Goal: Task Accomplishment & Management: Use online tool/utility

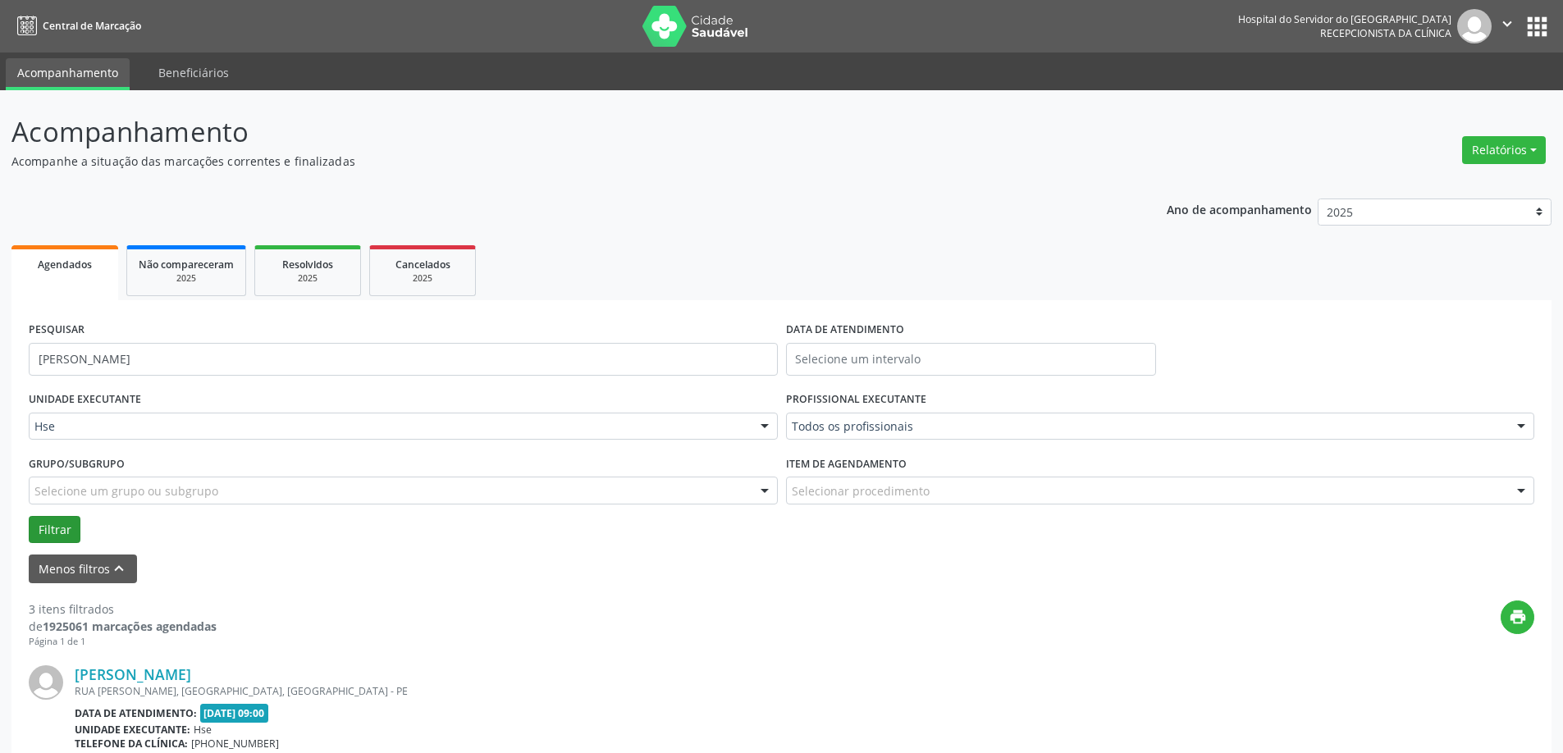
type input "[PERSON_NAME]"
click at [59, 525] on button "Filtrar" at bounding box center [55, 530] width 52 height 28
click at [191, 683] on link "[PERSON_NAME]" at bounding box center [133, 675] width 117 height 18
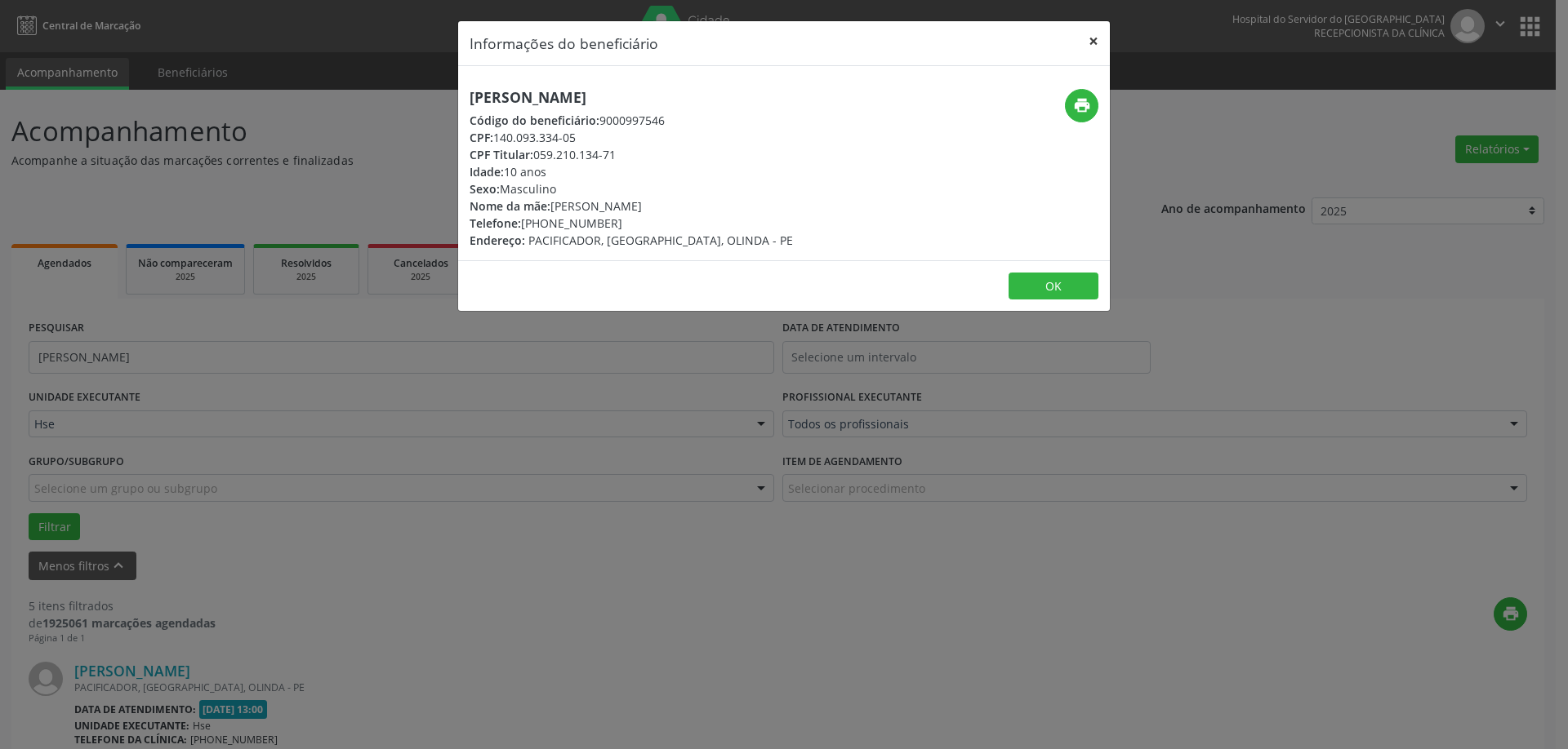
click at [1095, 38] on button "×" at bounding box center [1092, 41] width 33 height 40
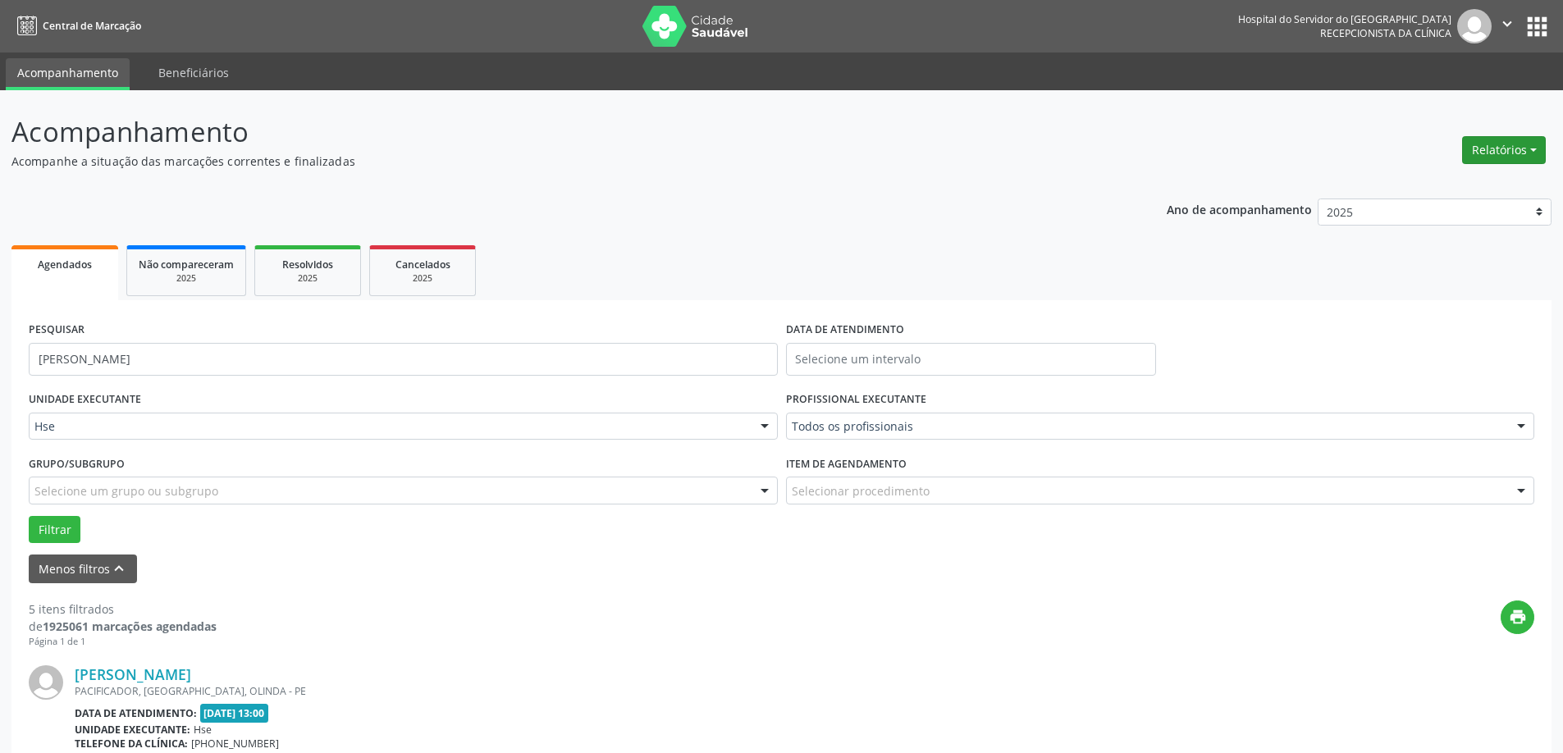
click at [1506, 151] on button "Relatórios" at bounding box center [1504, 150] width 84 height 28
click at [1427, 181] on link "Agendamentos" at bounding box center [1458, 185] width 176 height 23
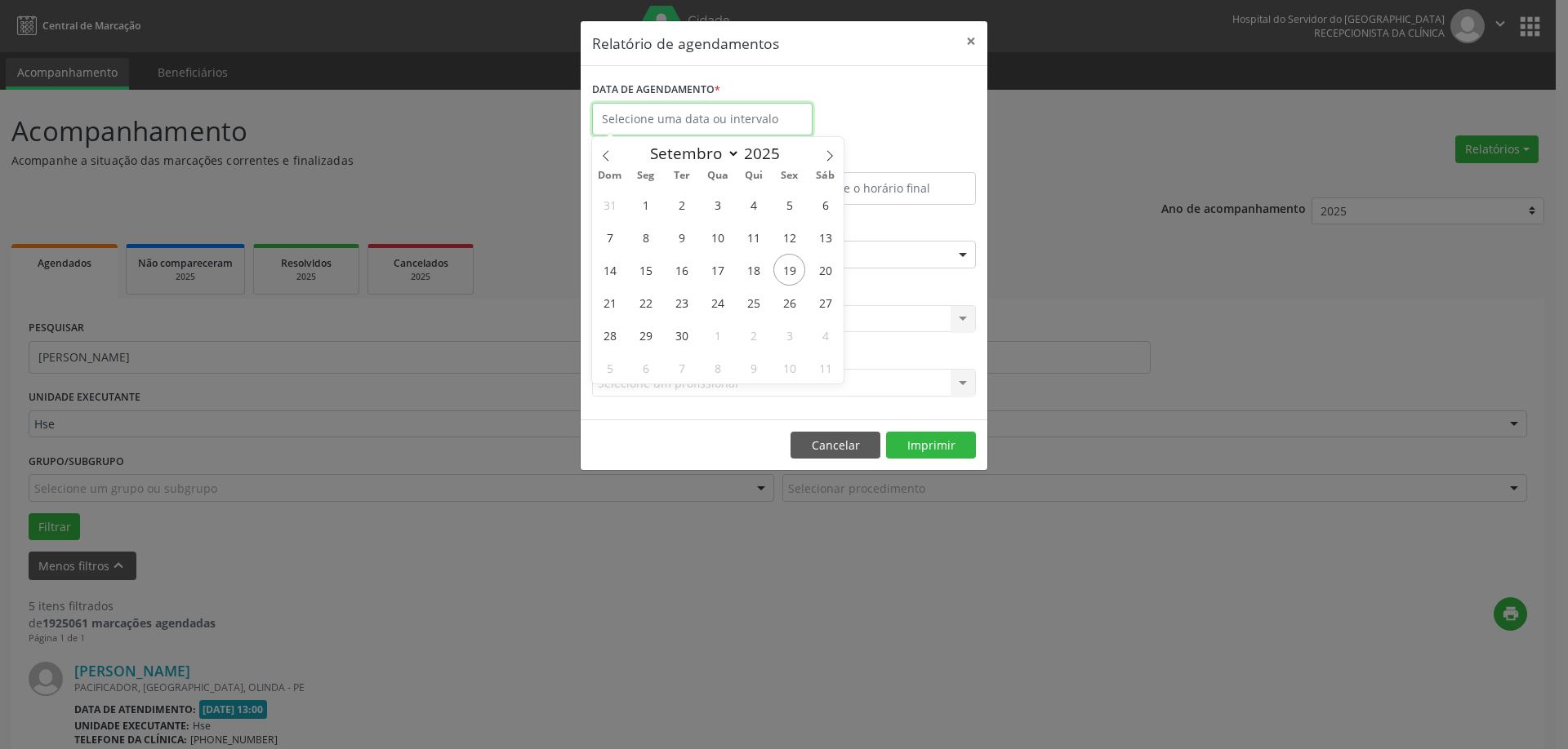
click at [724, 112] on input "text" at bounding box center [702, 118] width 221 height 33
click at [612, 329] on span "28" at bounding box center [610, 335] width 32 height 32
type input "[DATE]"
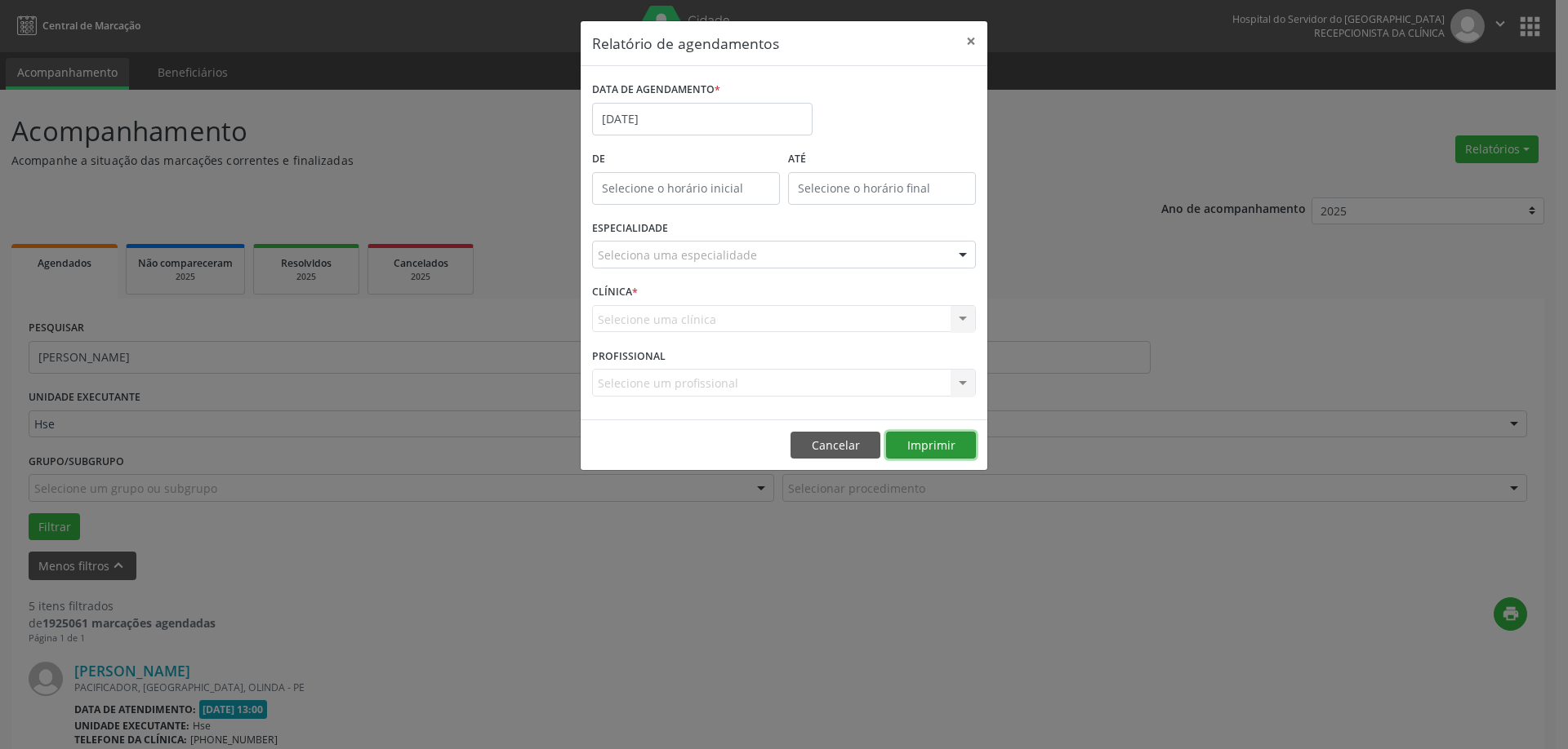
click at [950, 442] on button "Imprimir" at bounding box center [930, 446] width 90 height 28
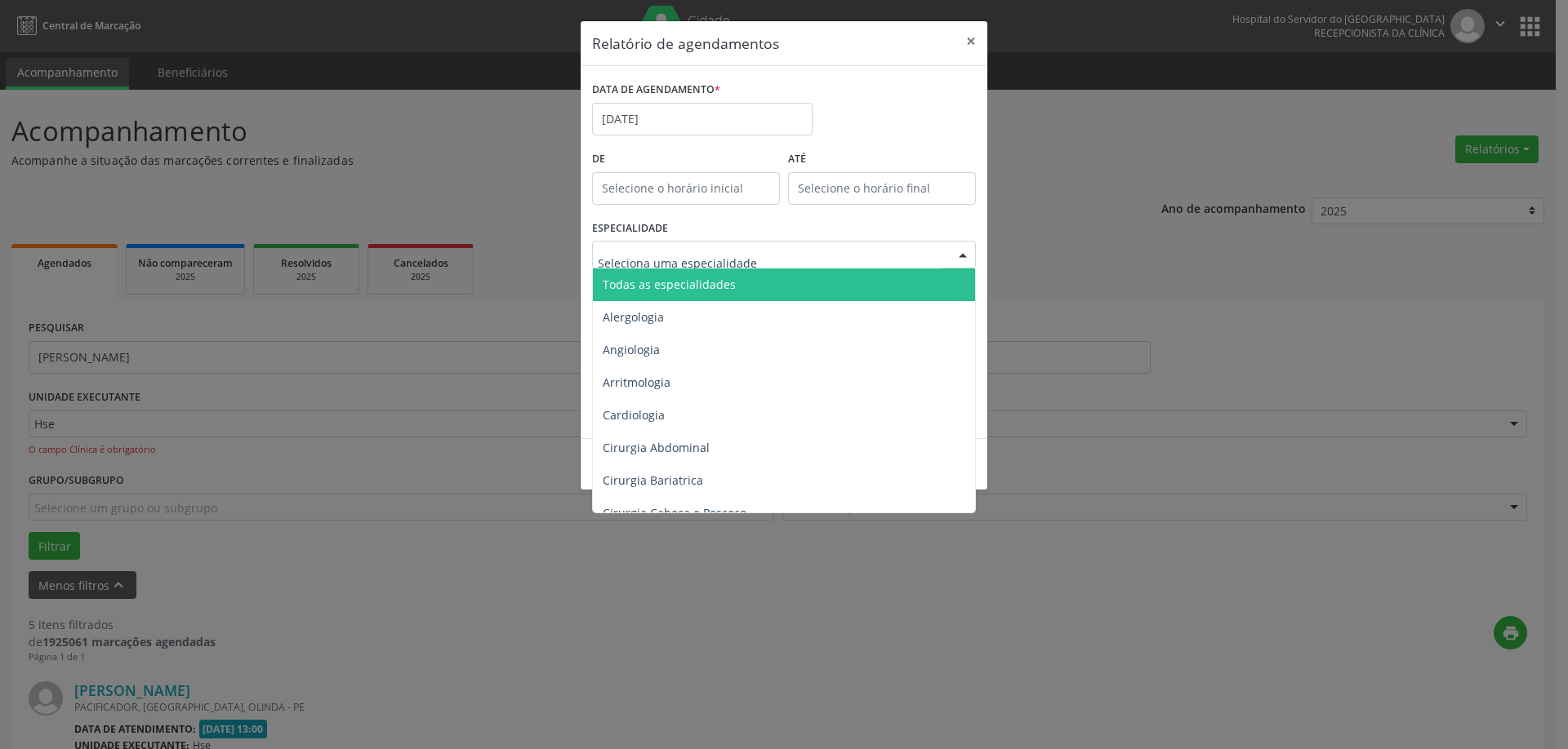
click at [812, 248] on div at bounding box center [784, 255] width 384 height 28
drag, startPoint x: 808, startPoint y: 284, endPoint x: 828, endPoint y: 307, distance: 30.5
click at [808, 285] on span "Todas as especialidades" at bounding box center [785, 284] width 385 height 33
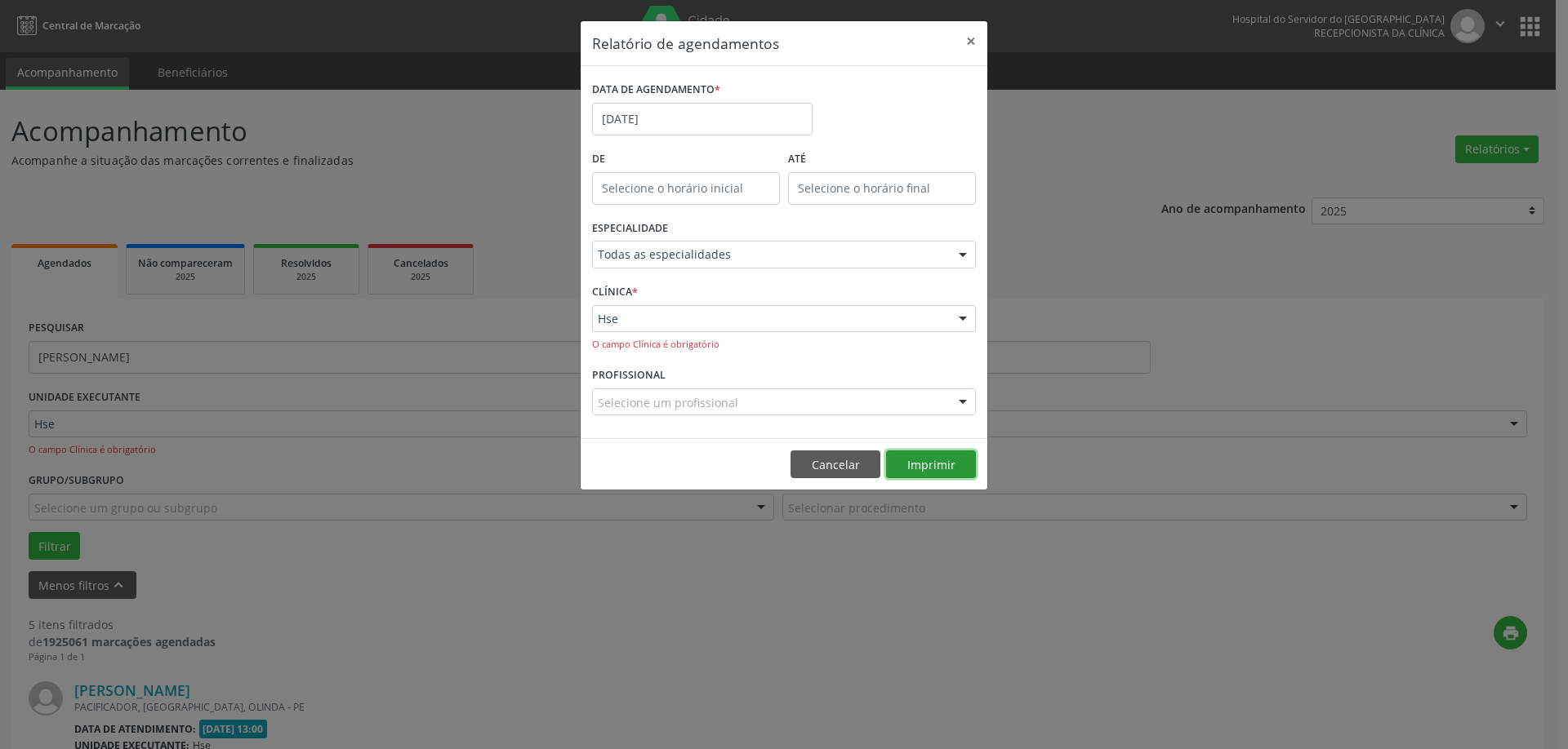
click at [928, 463] on button "Imprimir" at bounding box center [930, 465] width 90 height 28
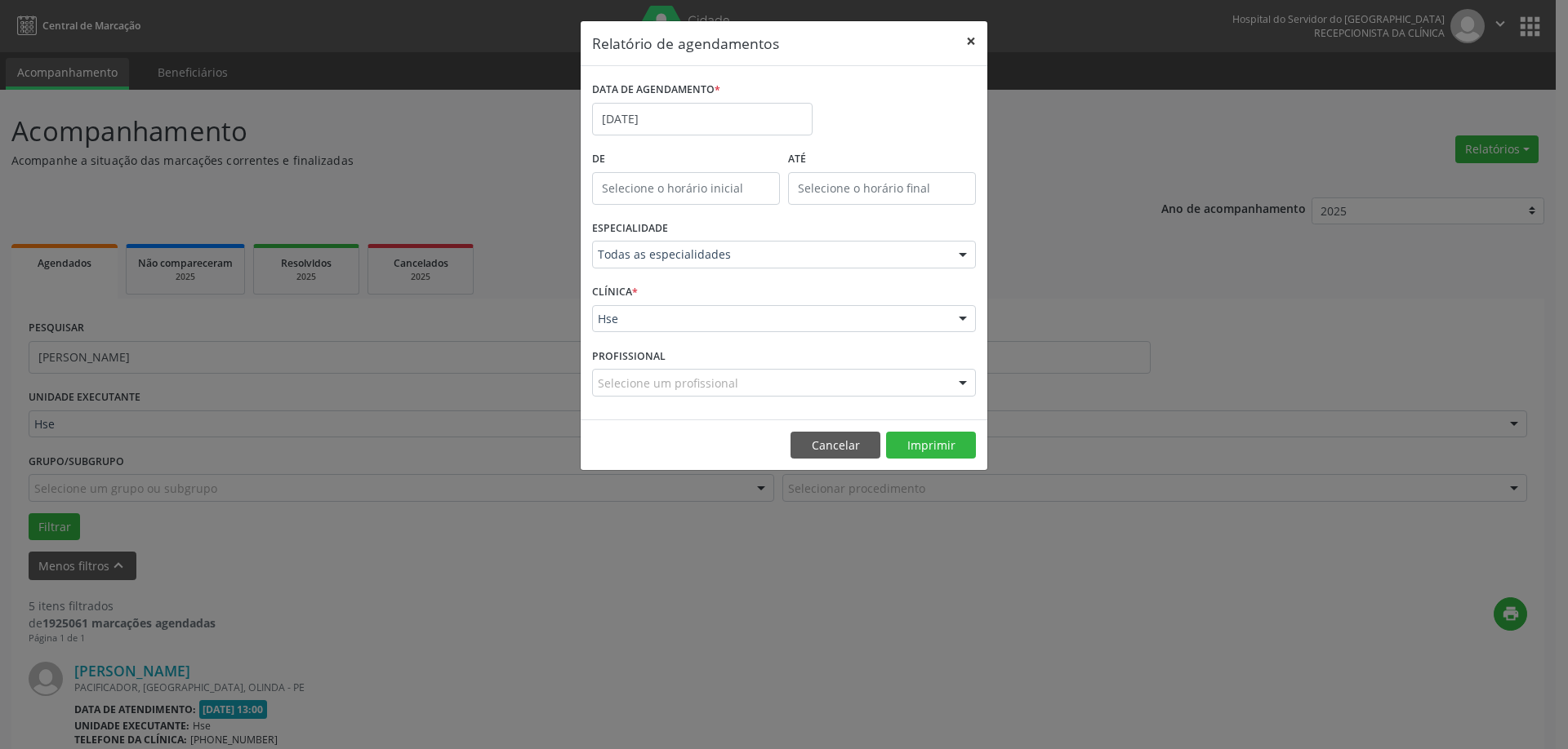
click at [971, 39] on button "×" at bounding box center [970, 41] width 33 height 40
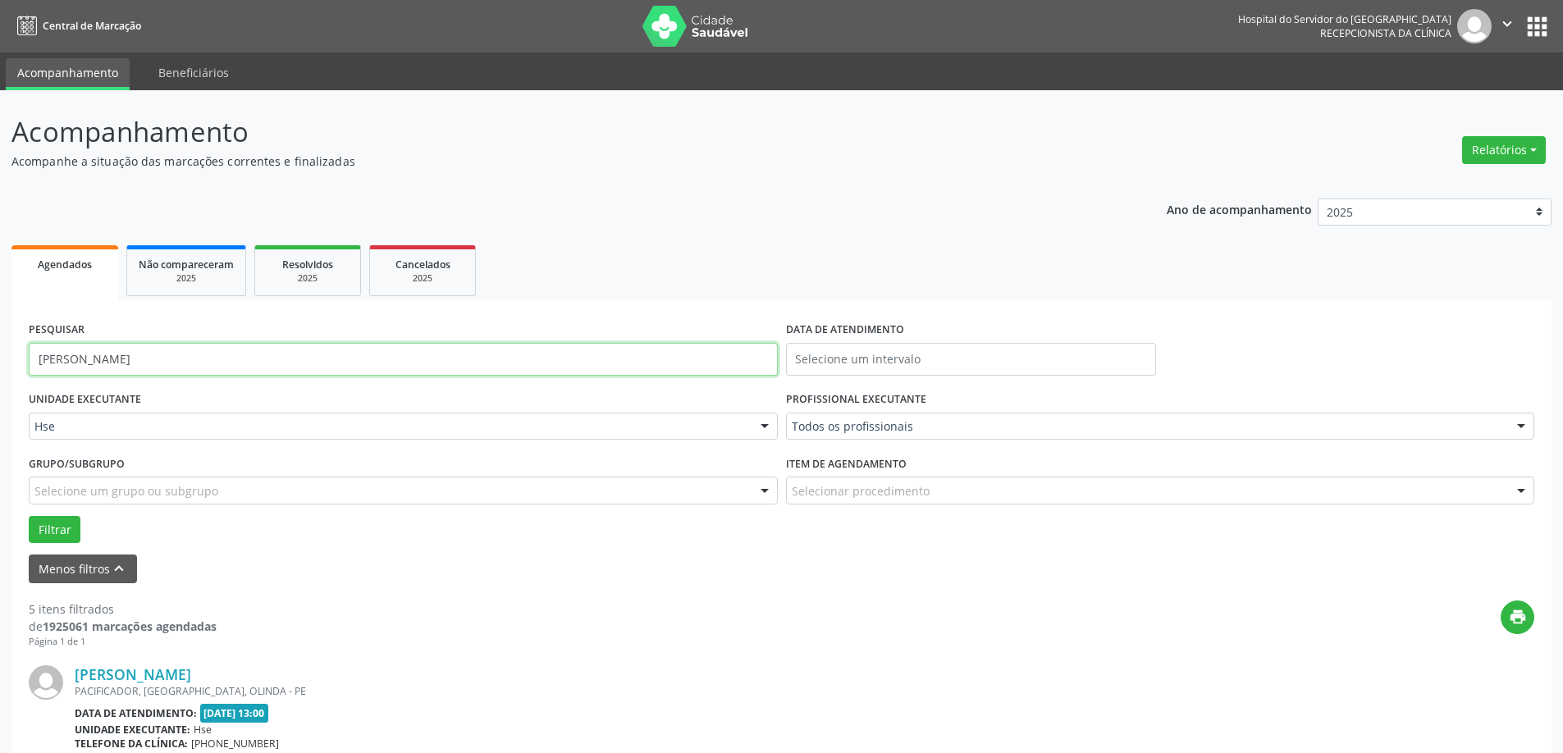
drag, startPoint x: 304, startPoint y: 365, endPoint x: 0, endPoint y: 323, distance: 307.4
type input "[PERSON_NAME]"
click at [52, 524] on button "Filtrar" at bounding box center [55, 530] width 52 height 28
click at [191, 678] on link "[PERSON_NAME]" at bounding box center [133, 675] width 117 height 18
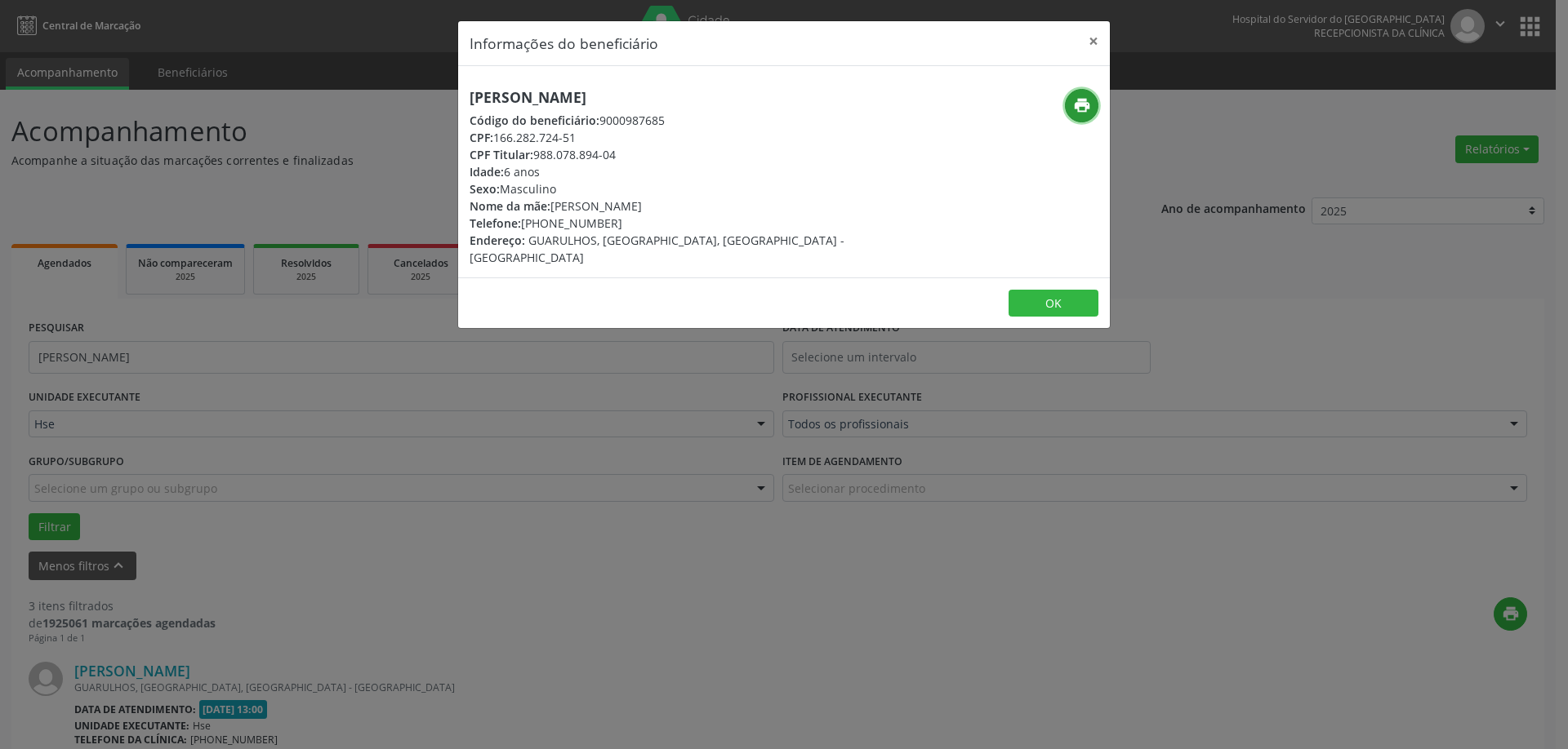
click at [1085, 113] on icon "print" at bounding box center [1081, 105] width 18 height 18
click at [1094, 39] on button "×" at bounding box center [1092, 41] width 33 height 40
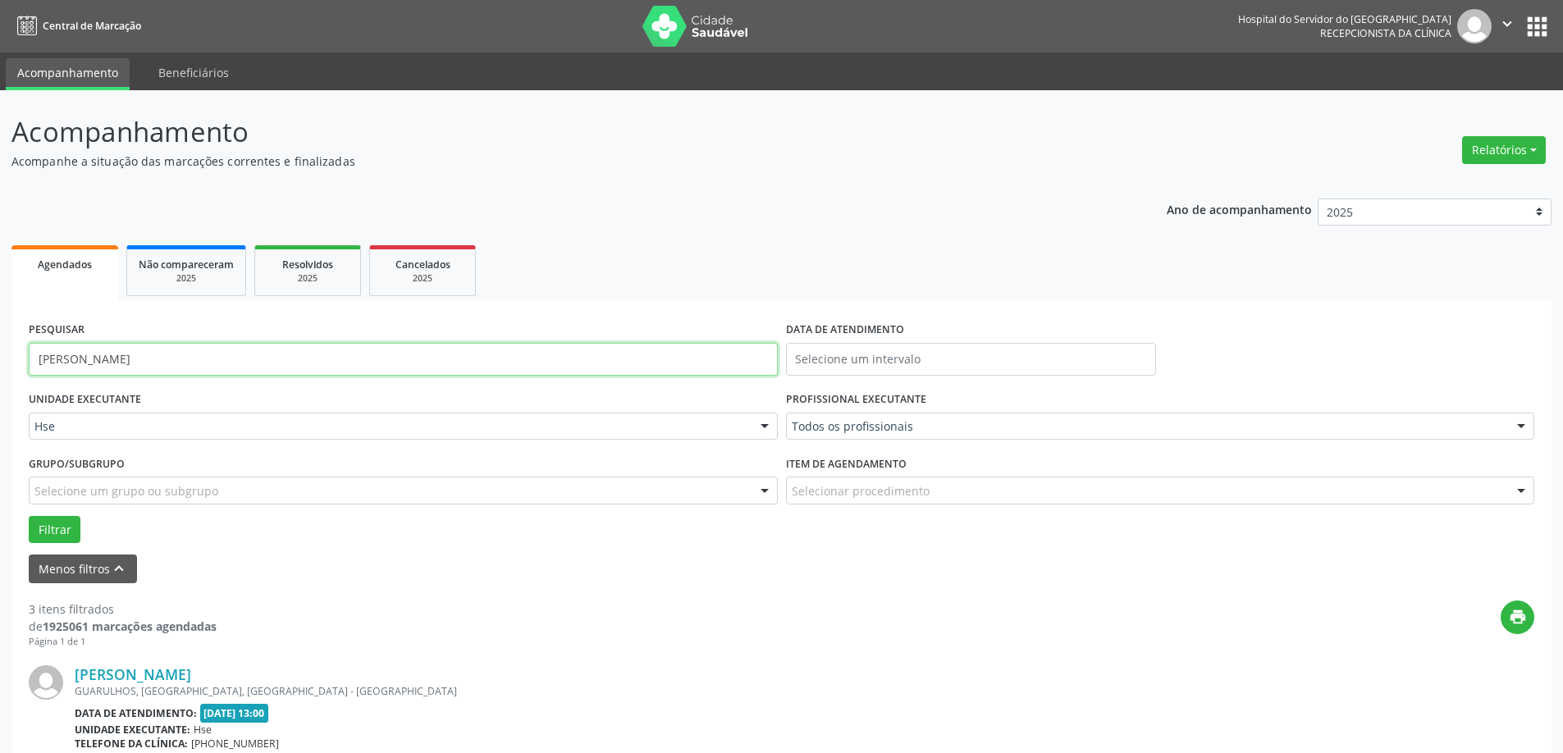
drag, startPoint x: 0, startPoint y: 344, endPoint x: 0, endPoint y: 328, distance: 15.6
click at [0, 328] on div "Acompanhamento Acompanhe a situação das marcações correntes e finalizadas Relat…" at bounding box center [781, 752] width 1563 height 1324
paste input "[PERSON_NAME]"
type input "[PERSON_NAME]"
click at [57, 531] on button "Filtrar" at bounding box center [55, 530] width 52 height 28
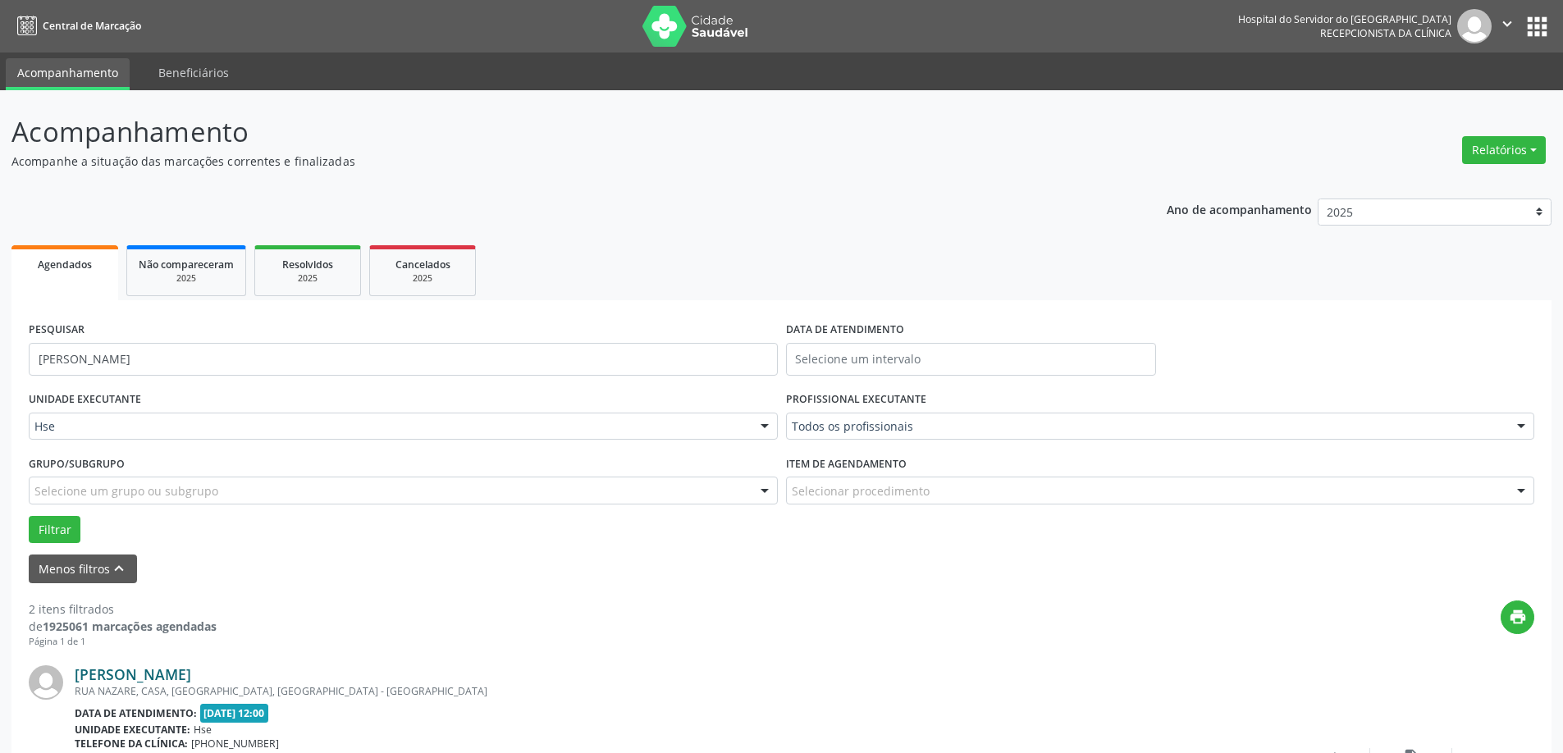
click at [191, 677] on link "[PERSON_NAME]" at bounding box center [133, 675] width 117 height 18
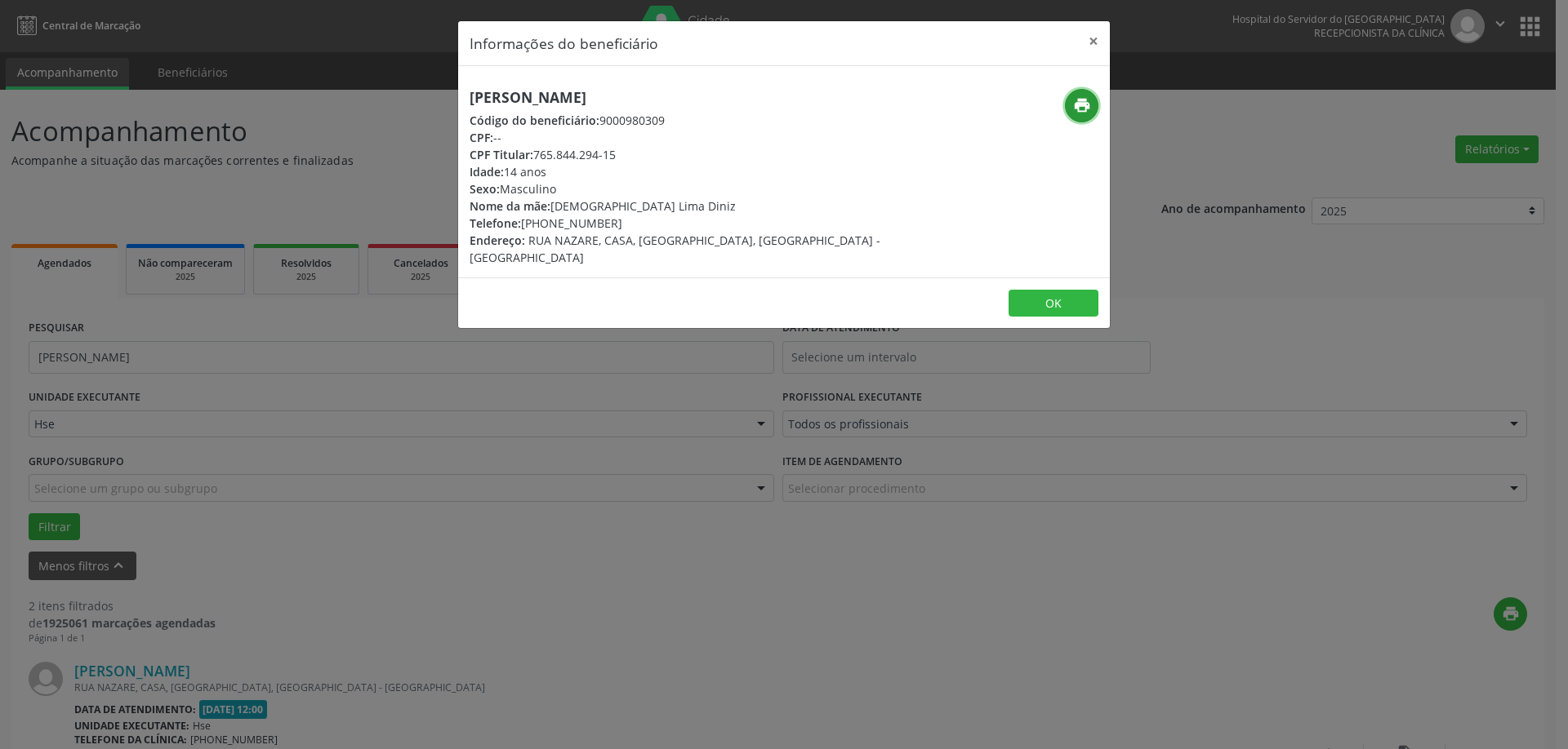
click at [1073, 108] on icon "print" at bounding box center [1081, 105] width 18 height 18
click at [1093, 42] on button "×" at bounding box center [1092, 41] width 33 height 40
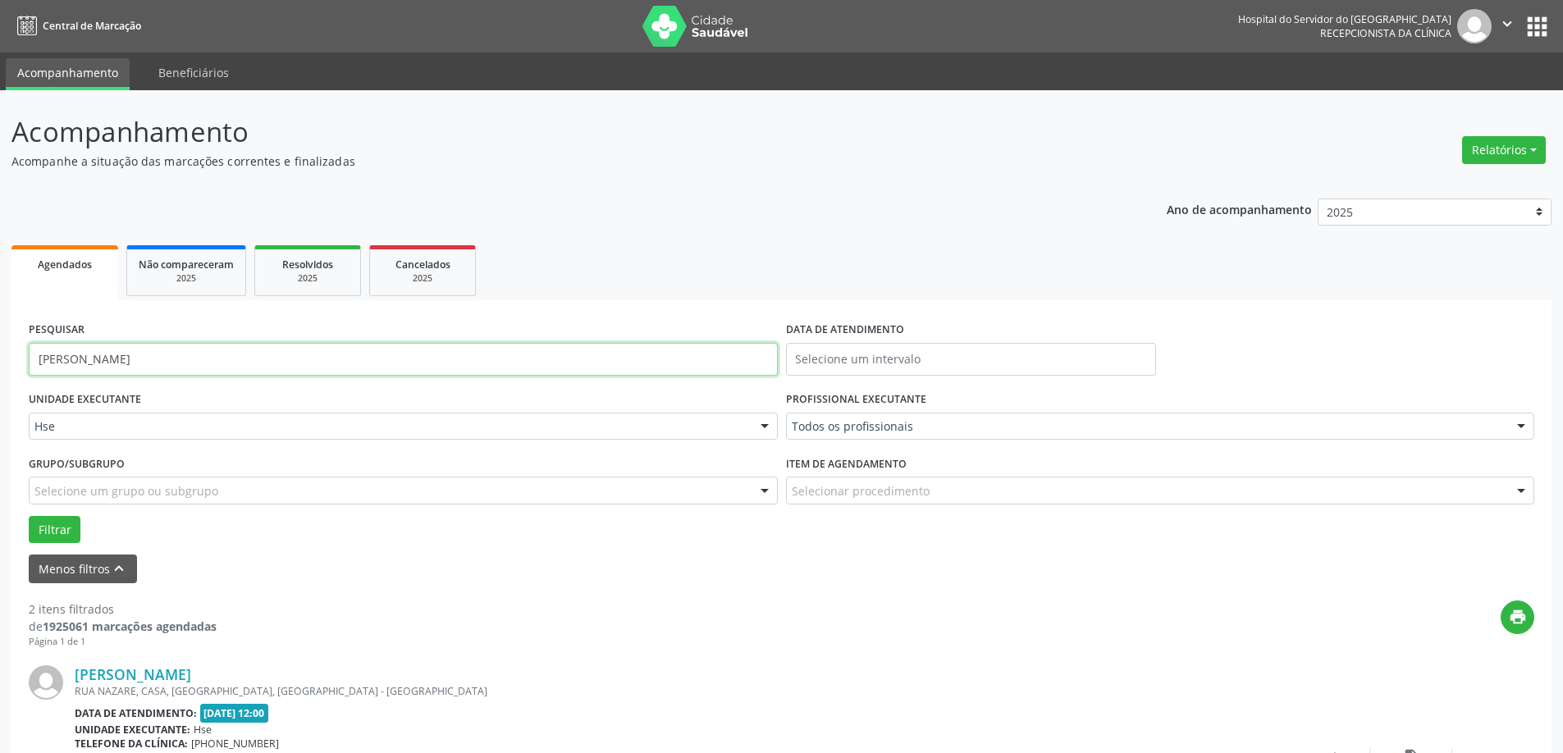
drag, startPoint x: 243, startPoint y: 358, endPoint x: 0, endPoint y: 340, distance: 243.6
click at [0, 340] on div "Acompanhamento Acompanhe a situação das marcações correntes e finalizadas Relat…" at bounding box center [781, 619] width 1563 height 1059
type input "[PERSON_NAME]"
click at [48, 530] on button "Filtrar" at bounding box center [55, 530] width 52 height 28
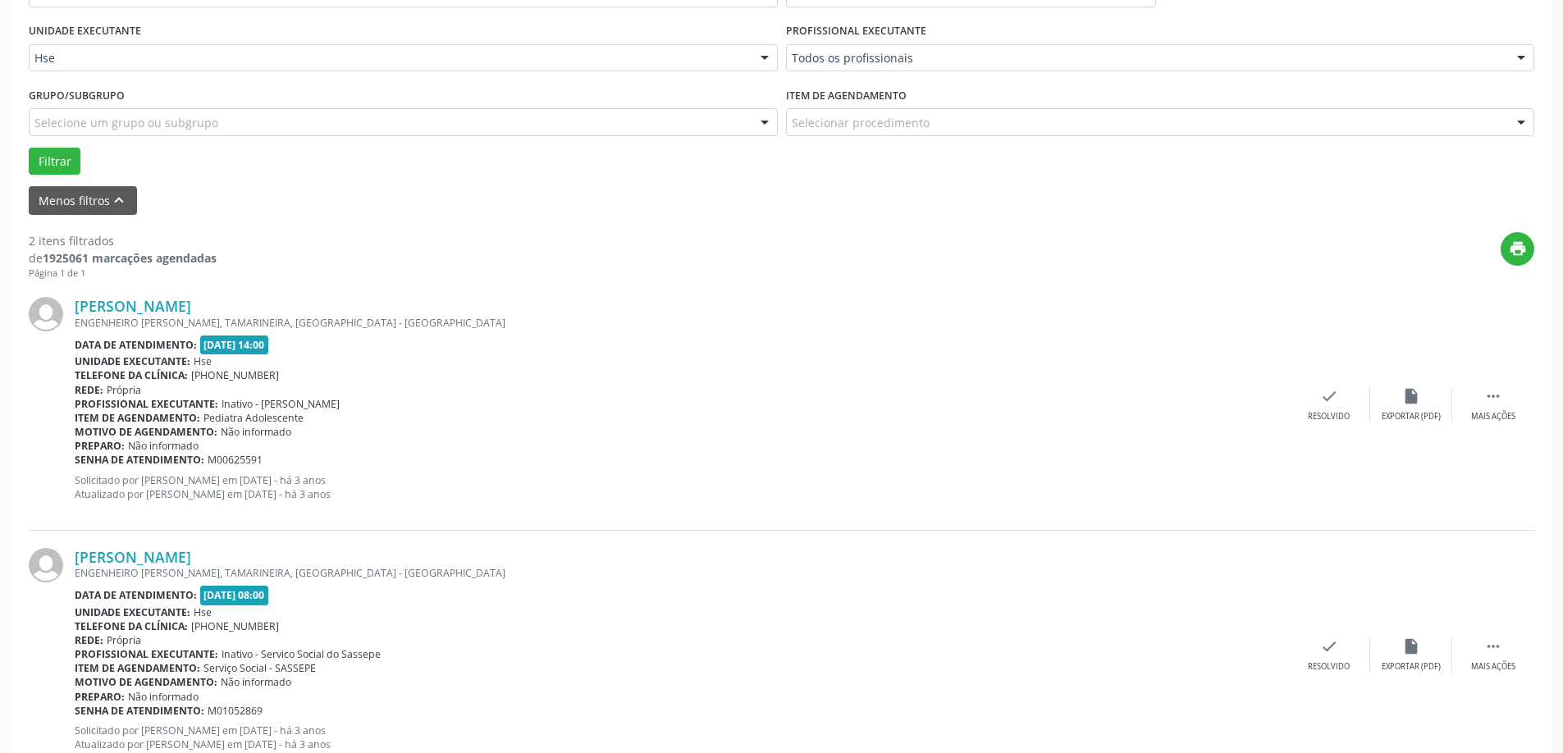
scroll to position [342, 0]
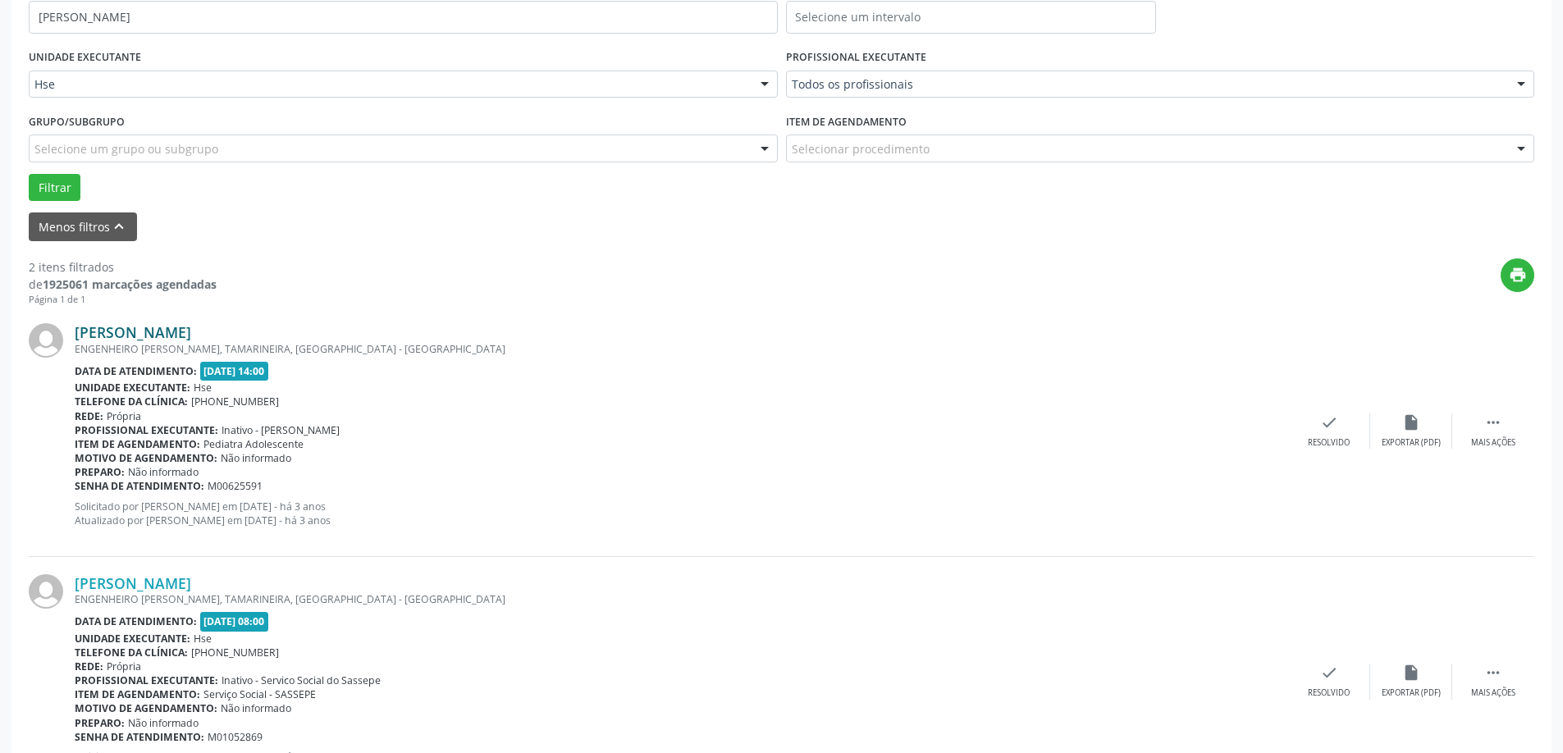
click at [191, 328] on link "[PERSON_NAME]" at bounding box center [133, 332] width 117 height 18
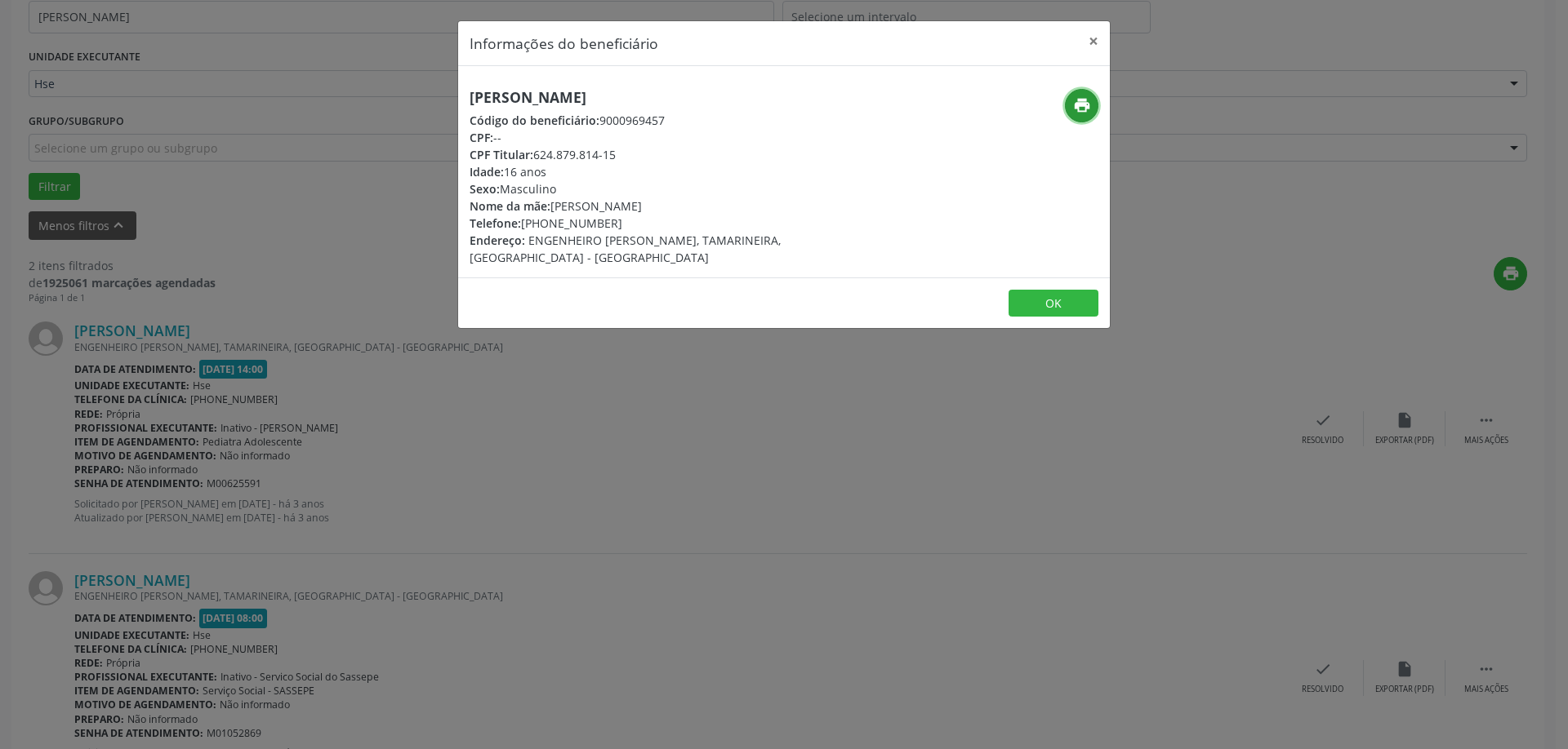
click at [1079, 106] on icon "print" at bounding box center [1081, 105] width 18 height 18
click at [1089, 32] on button "×" at bounding box center [1092, 41] width 33 height 40
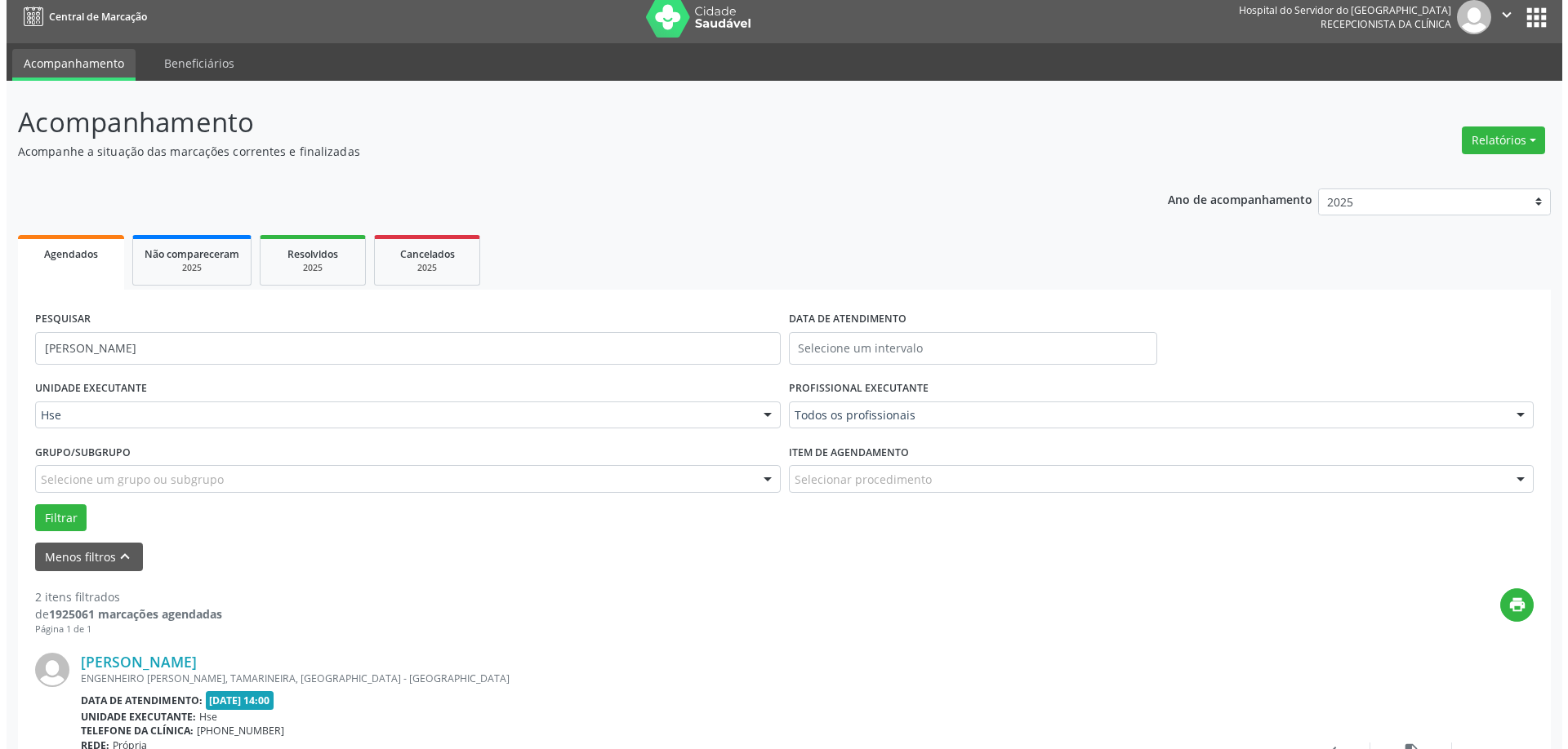
scroll to position [0, 0]
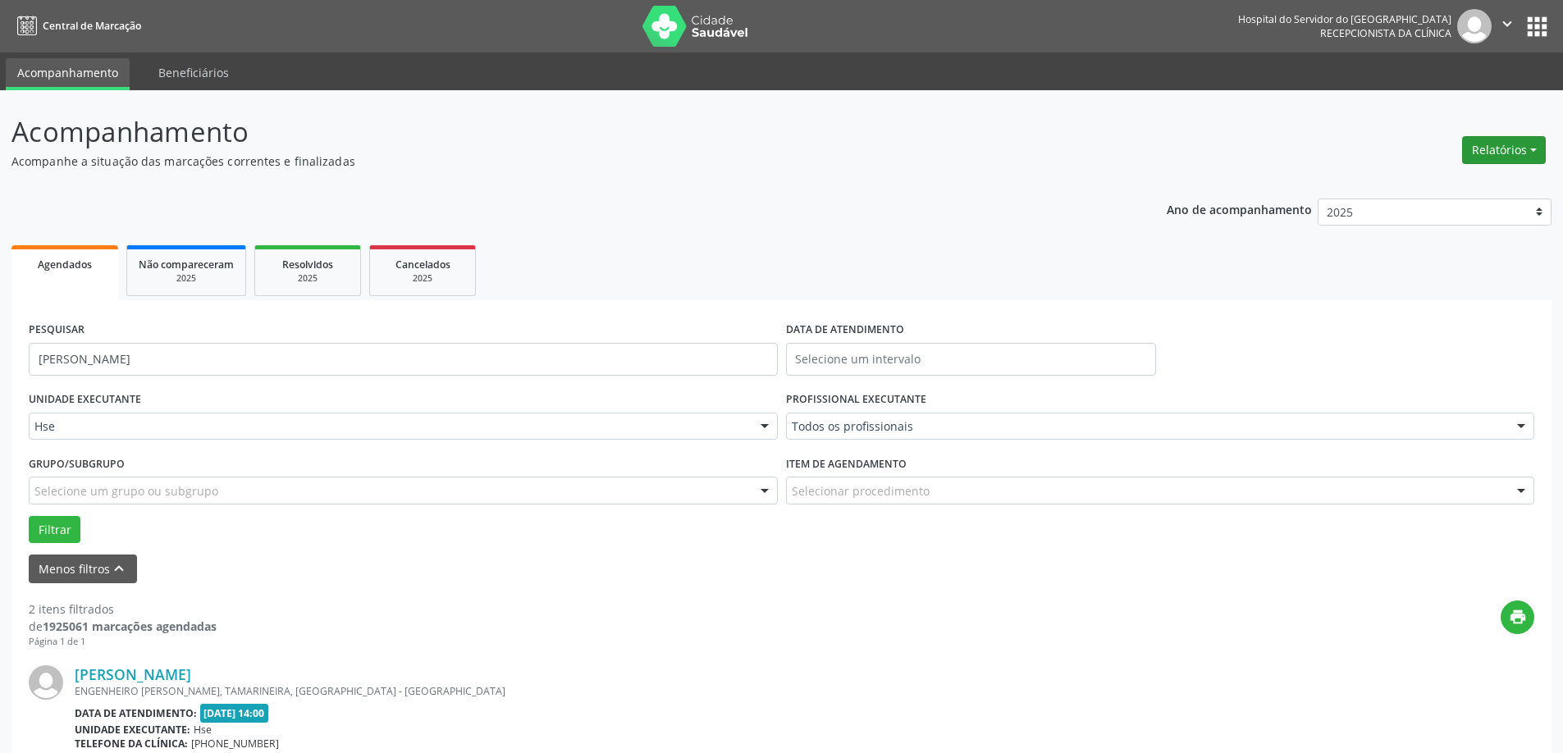
click at [1494, 163] on button "Relatórios" at bounding box center [1504, 150] width 84 height 28
click at [1424, 194] on link "Agendamentos" at bounding box center [1458, 185] width 176 height 23
select select "8"
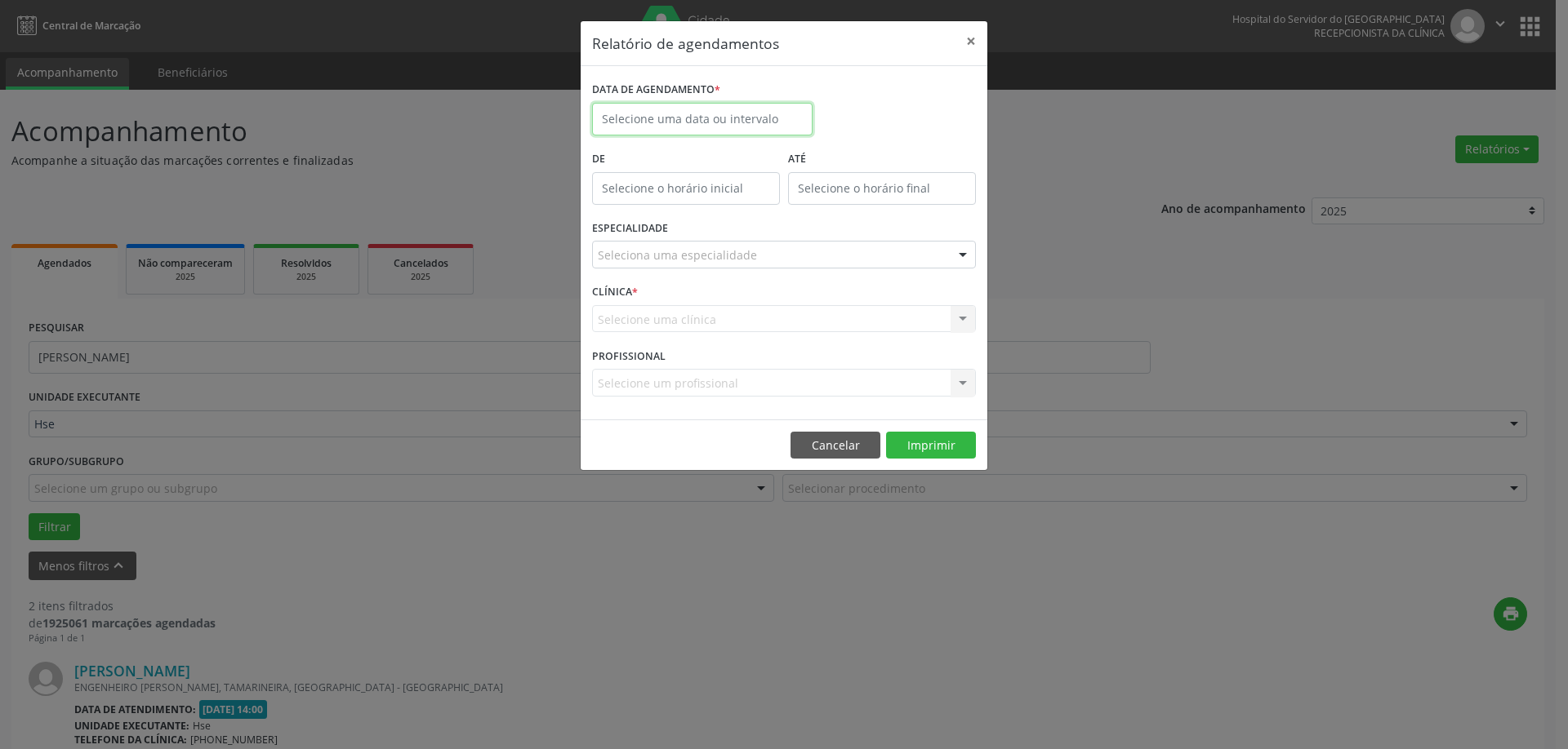
click at [657, 126] on body "Central de Marcação Hospital do Servidor do [GEOGRAPHIC_DATA] Recepcionista da …" at bounding box center [784, 374] width 1568 height 749
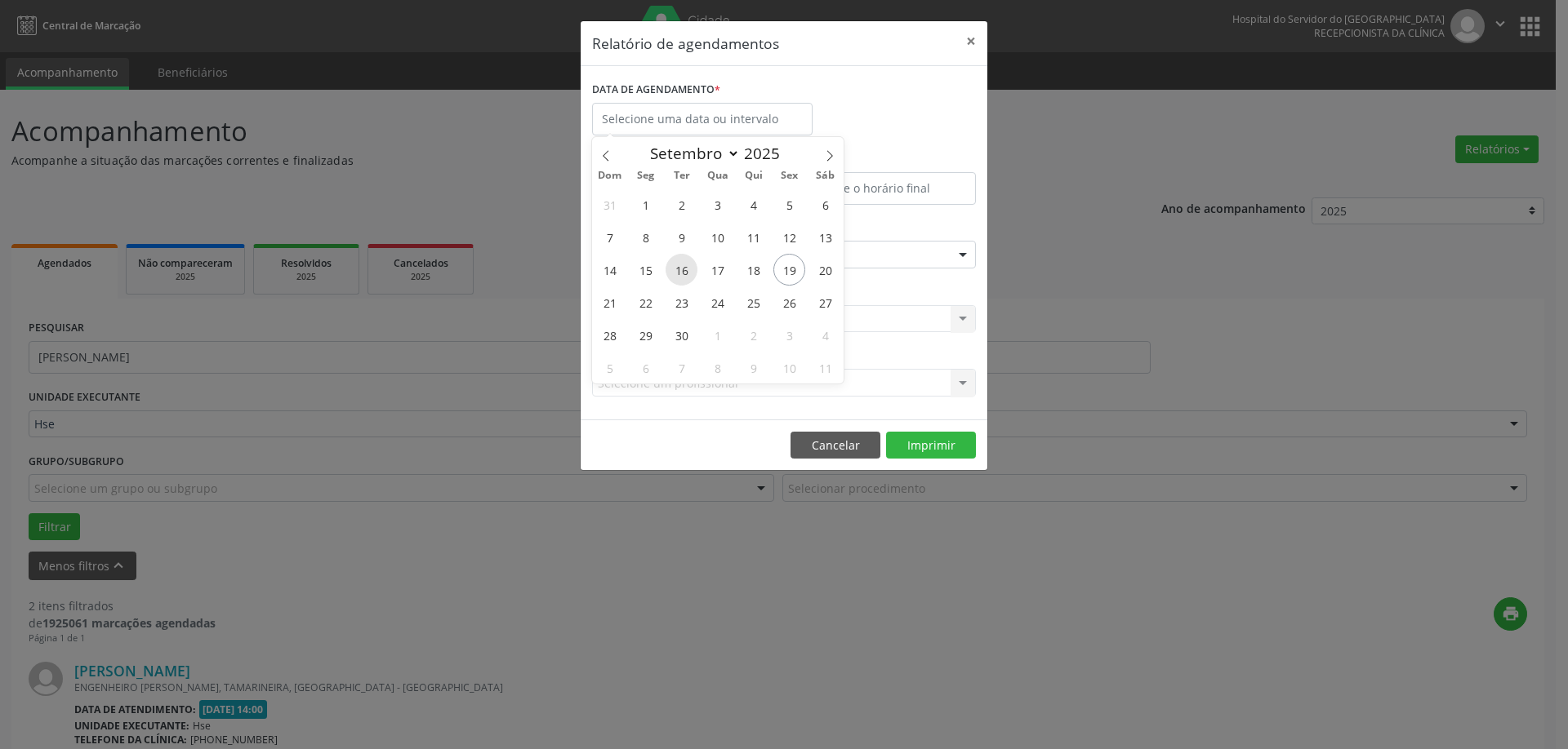
click at [688, 272] on span "16" at bounding box center [682, 270] width 32 height 32
type input "[DATE]"
click at [688, 272] on span "16" at bounding box center [682, 270] width 32 height 32
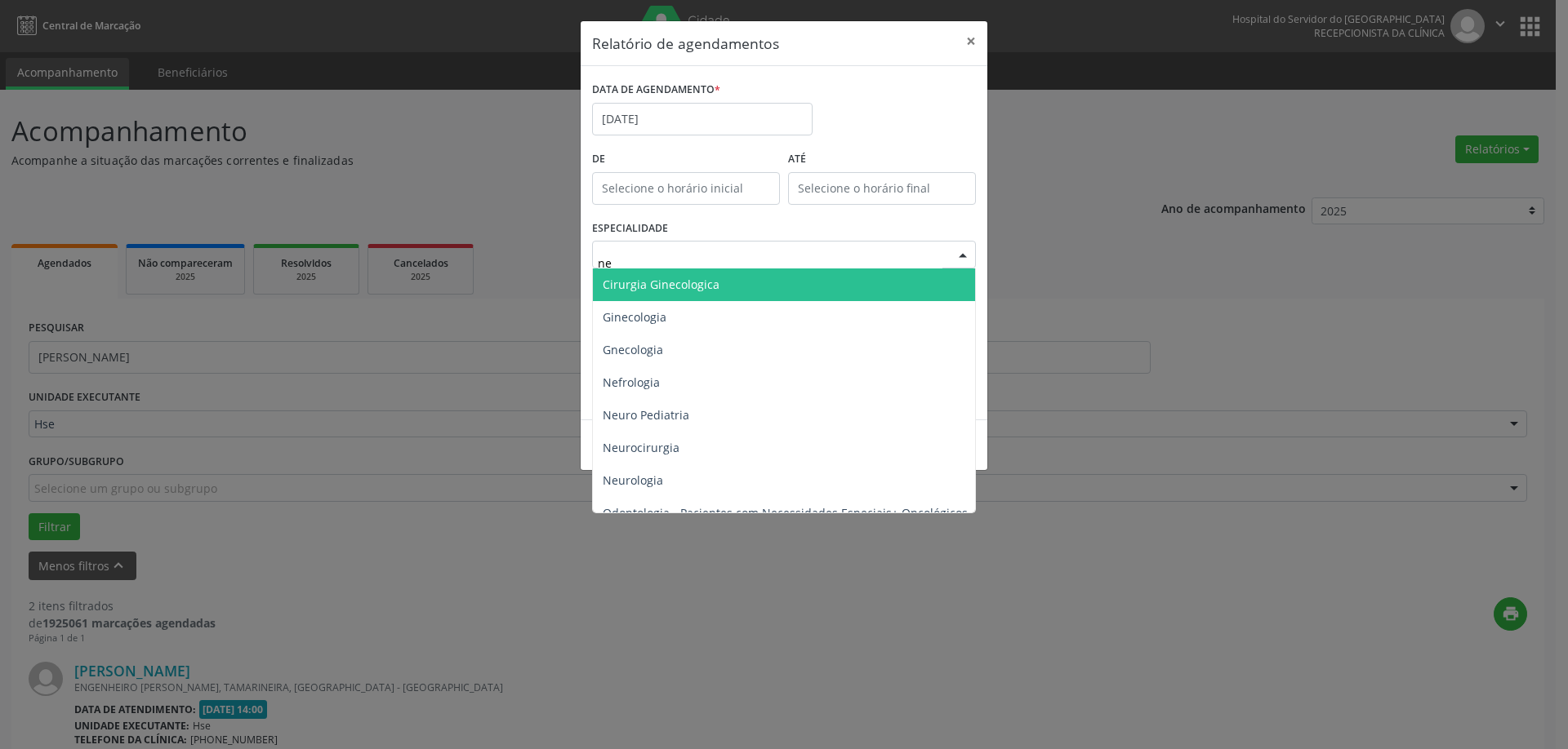
type input "neu"
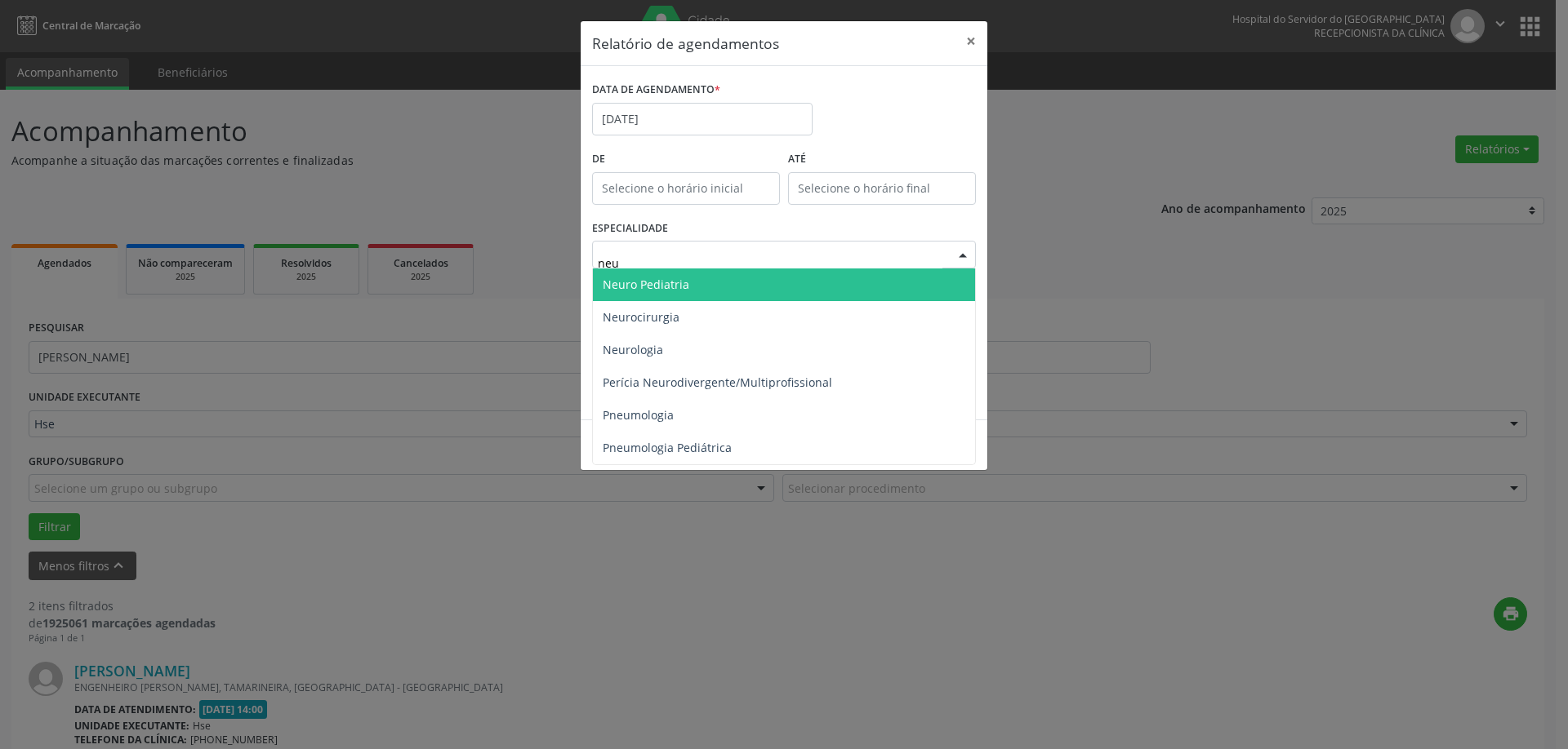
click at [672, 275] on span "Neuro Pediatria" at bounding box center [784, 284] width 382 height 33
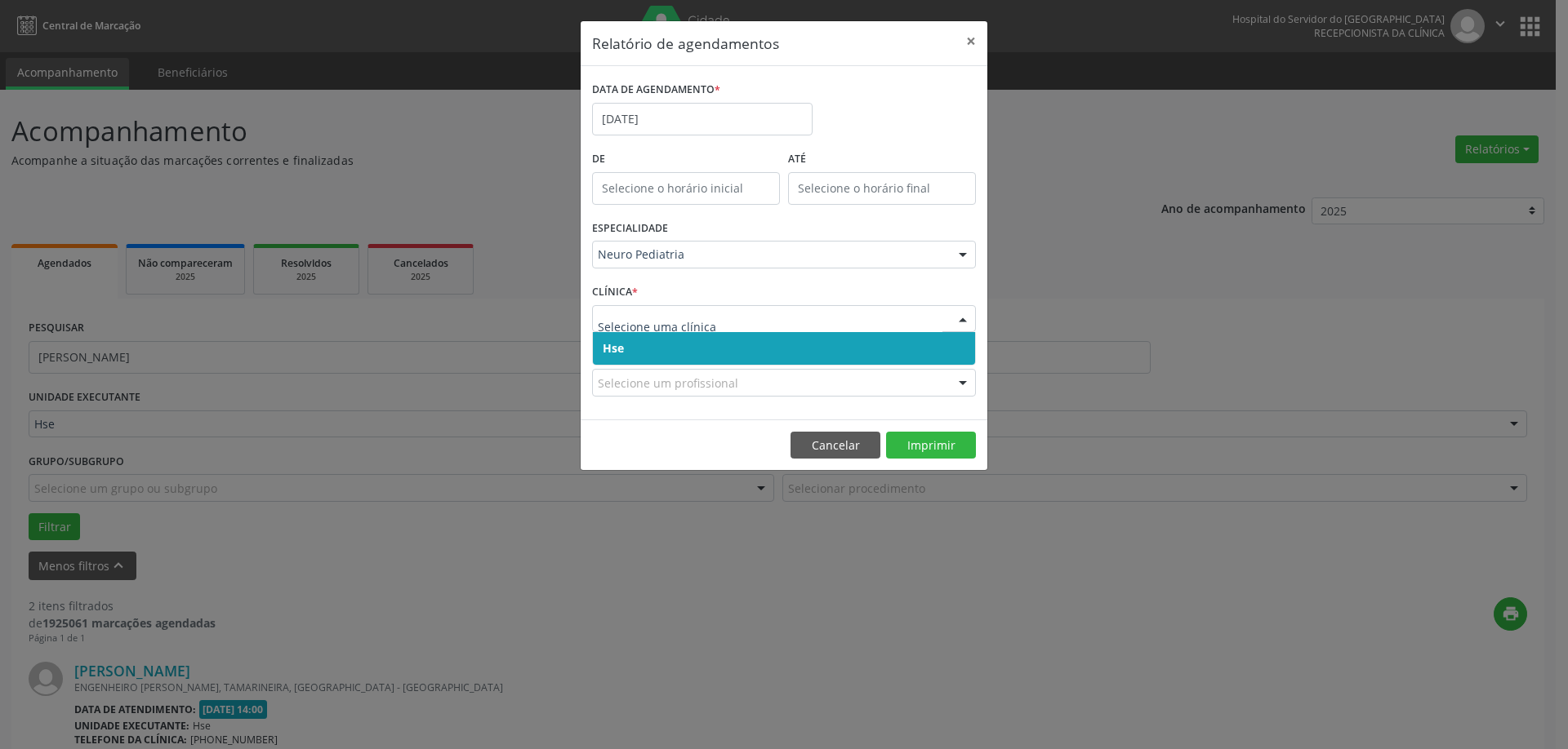
click at [646, 346] on span "Hse" at bounding box center [784, 348] width 382 height 33
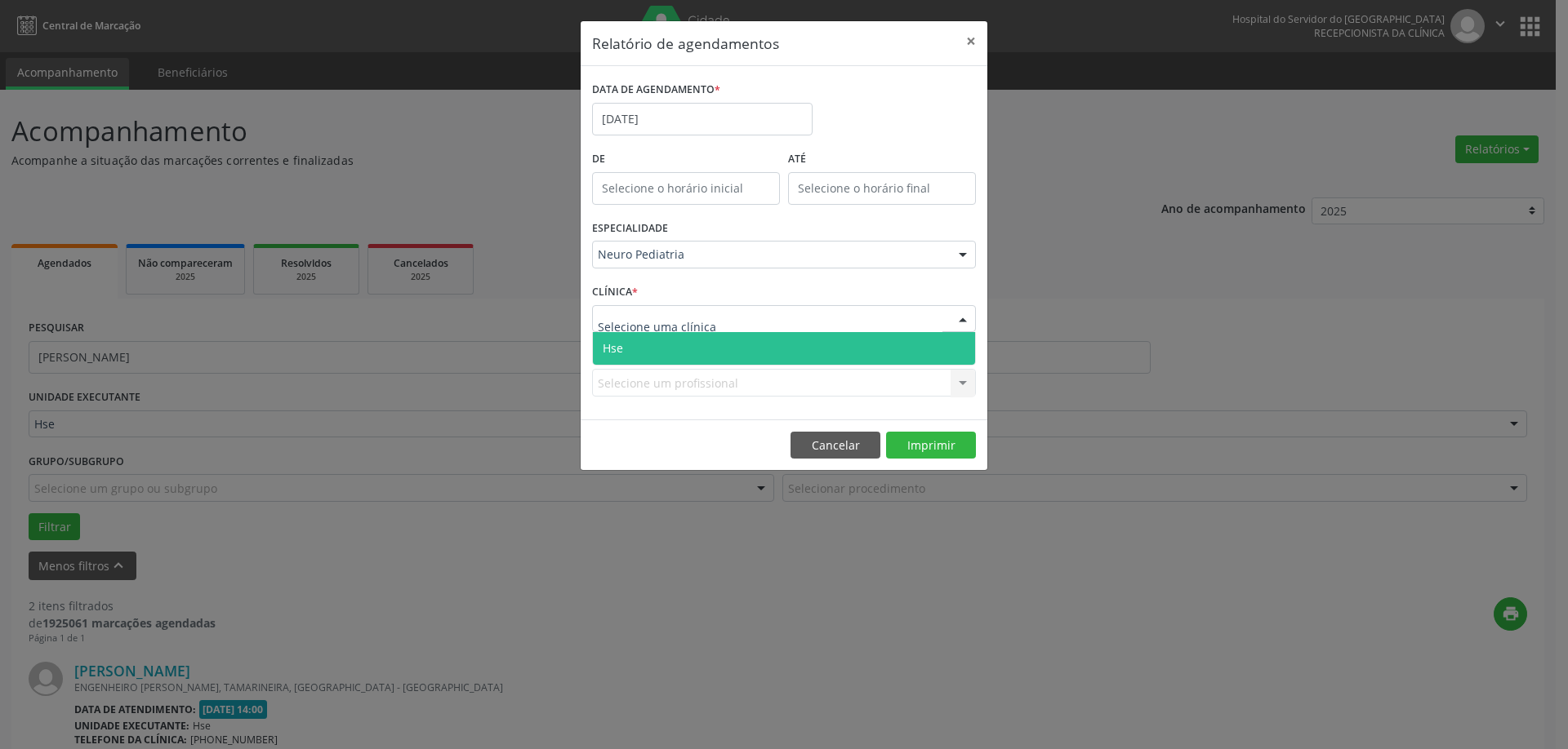
click at [672, 344] on span "Hse" at bounding box center [784, 348] width 382 height 33
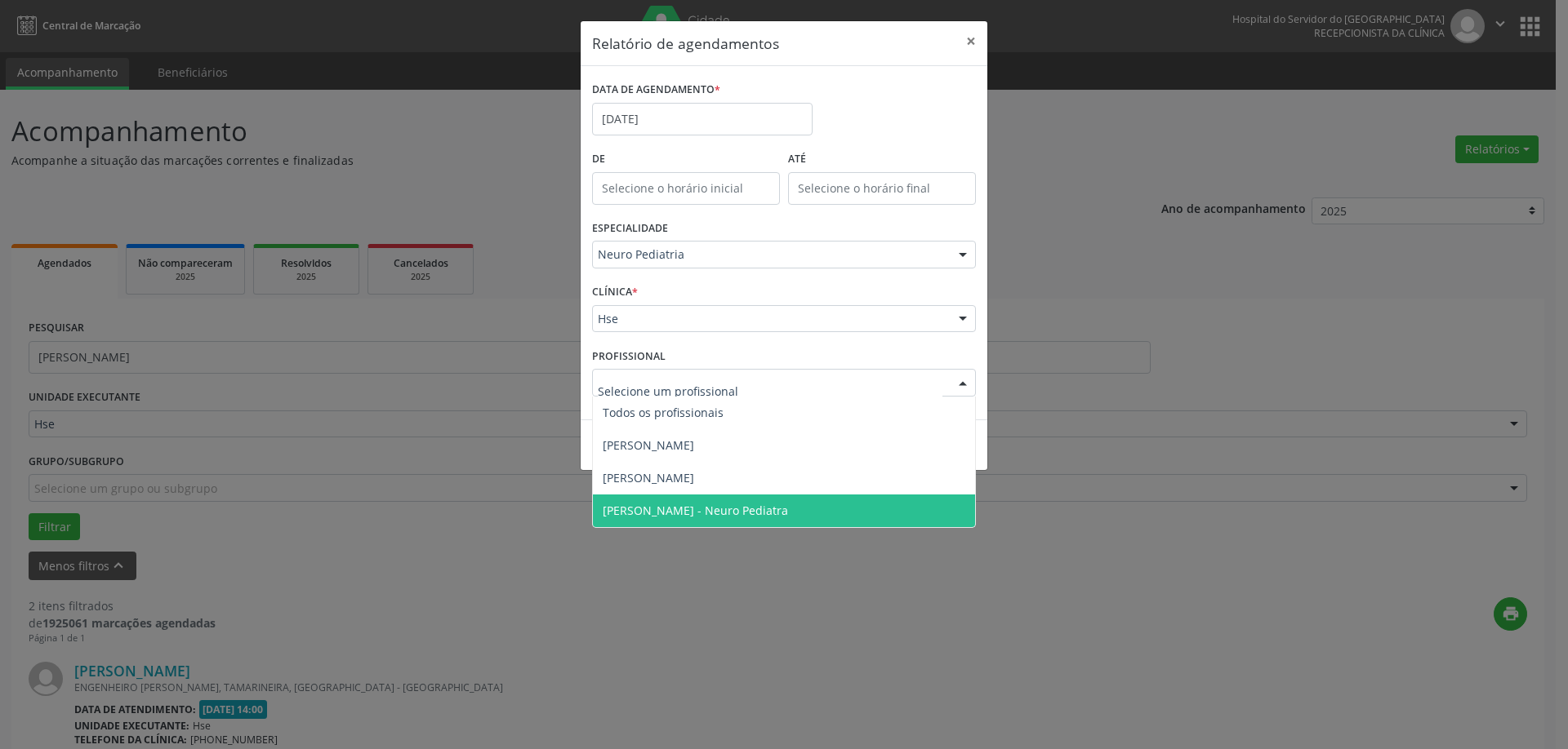
click at [660, 510] on span "[PERSON_NAME] - Neuro Pediatra" at bounding box center [695, 511] width 185 height 16
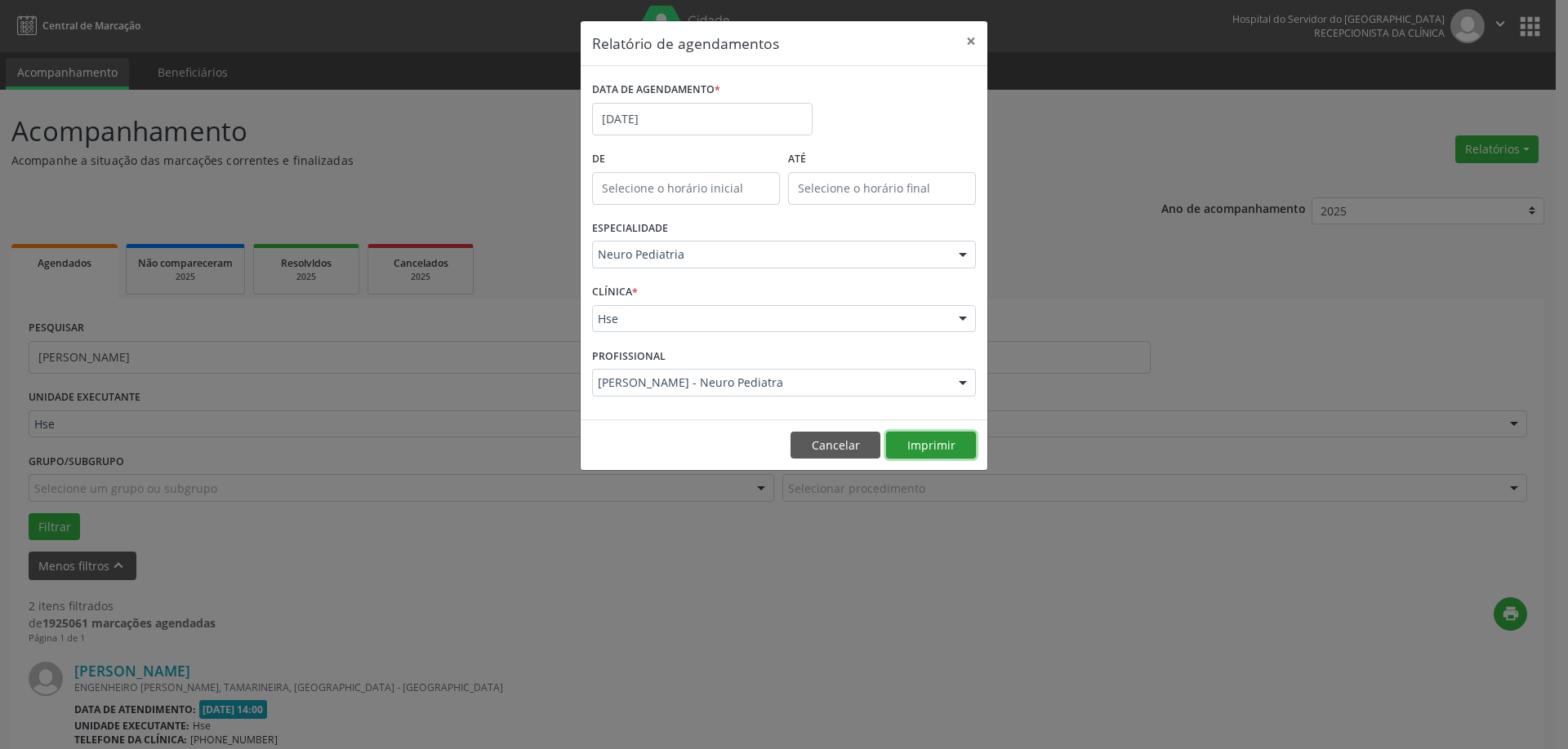
click at [923, 443] on button "Imprimir" at bounding box center [930, 446] width 90 height 28
click at [742, 109] on input "[DATE]" at bounding box center [702, 118] width 221 height 33
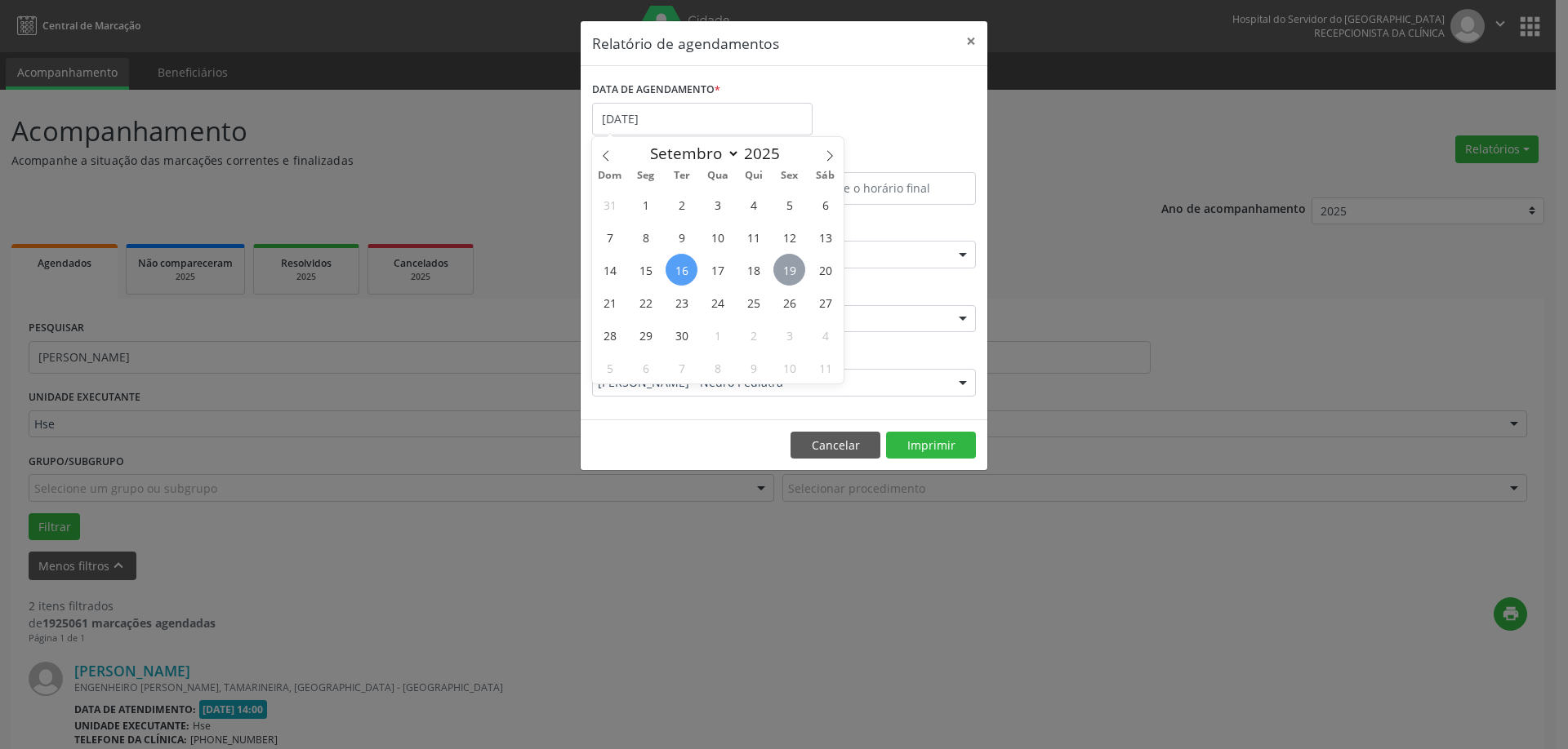
click at [790, 265] on span "19" at bounding box center [789, 270] width 32 height 32
type input "[DATE]"
click at [790, 265] on span "19" at bounding box center [789, 270] width 32 height 32
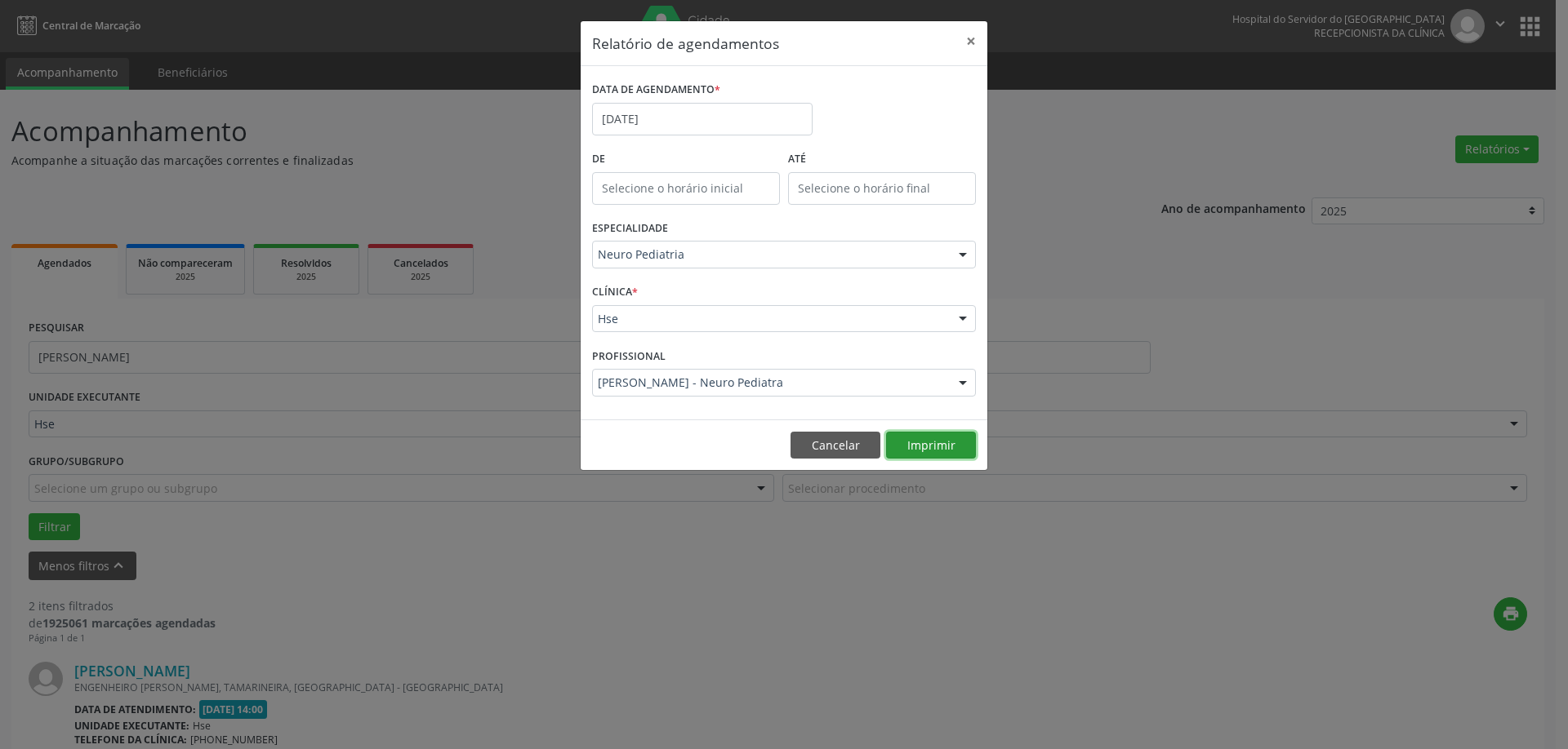
click at [944, 444] on button "Imprimir" at bounding box center [930, 446] width 90 height 28
